Goal: Find specific page/section: Find specific page/section

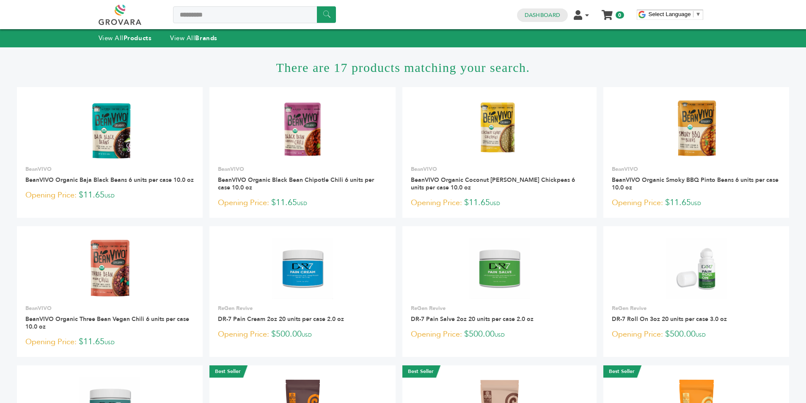
click at [46, 63] on h1 "There are 17 products matching your search." at bounding box center [403, 67] width 772 height 40
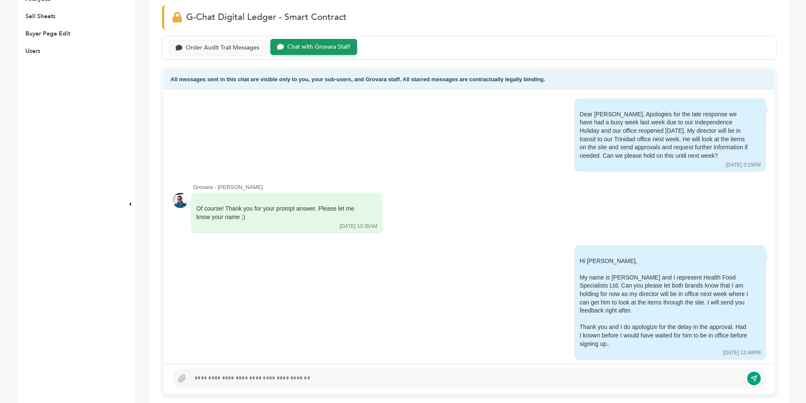
scroll to position [230, 0]
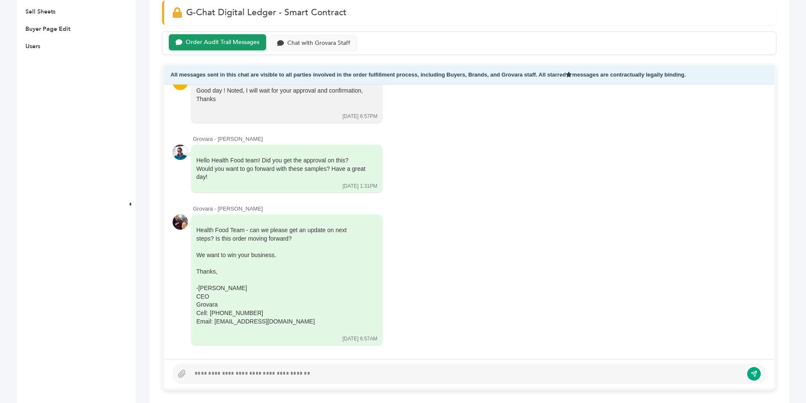
scroll to position [254, 0]
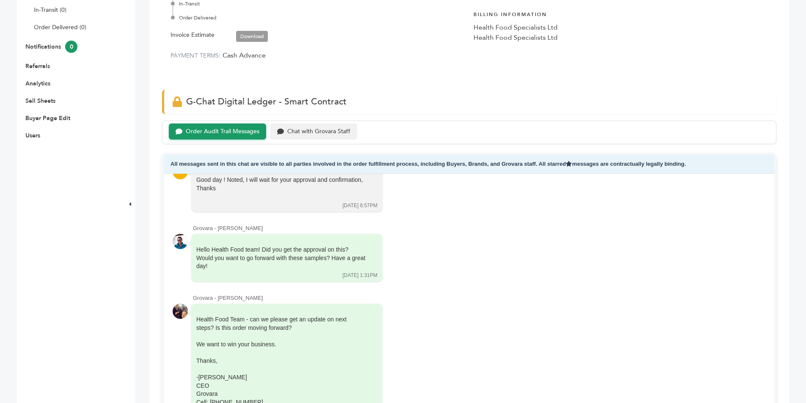
click at [328, 129] on div "Chat with Grovara Staff" at bounding box center [318, 131] width 63 height 7
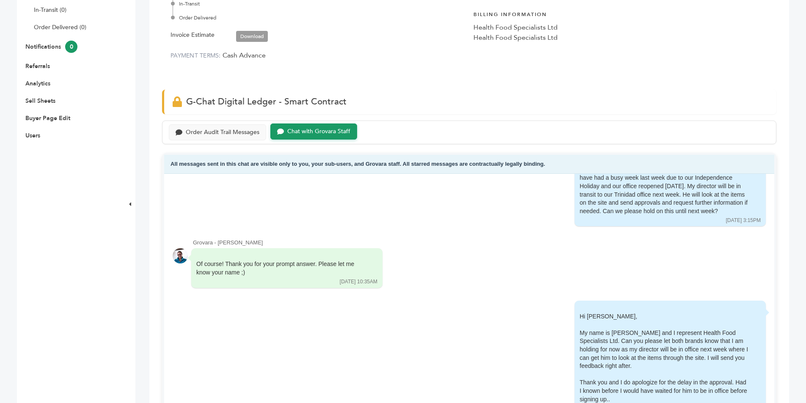
scroll to position [254, 0]
